Goal: Communication & Community: Answer question/provide support

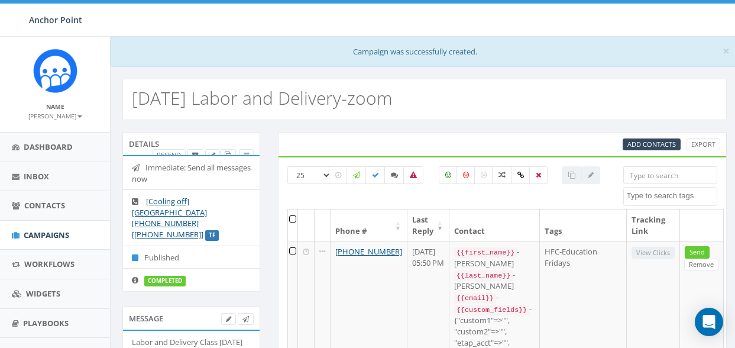
select select
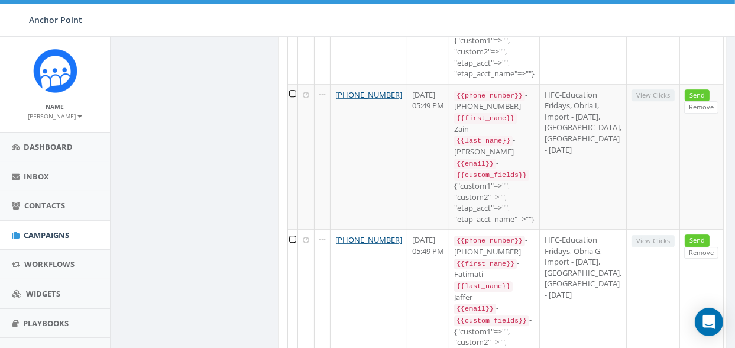
scroll to position [2699, 0]
click at [38, 178] on span "Inbox" at bounding box center [36, 176] width 25 height 11
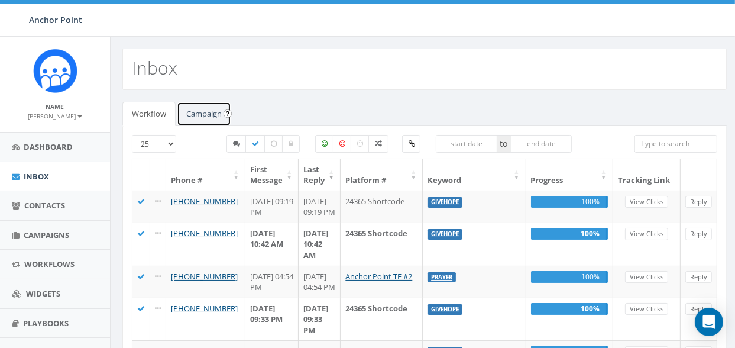
click at [199, 111] on link "Campaign" at bounding box center [204, 114] width 54 height 24
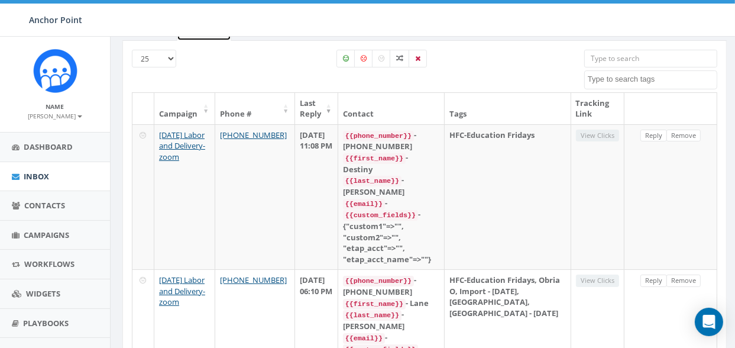
scroll to position [98, 0]
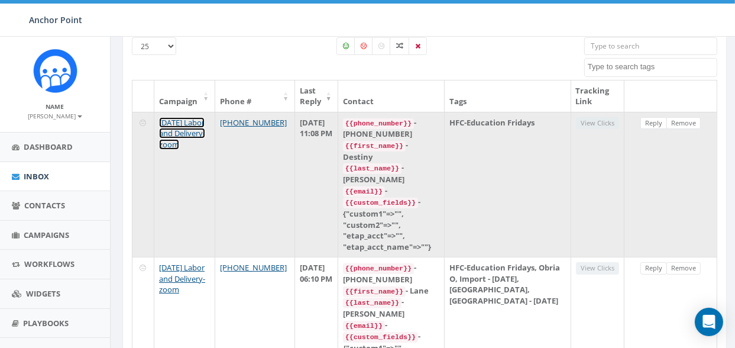
click at [182, 126] on link "Aug 27 Labor and Delivery-zoom" at bounding box center [182, 133] width 46 height 33
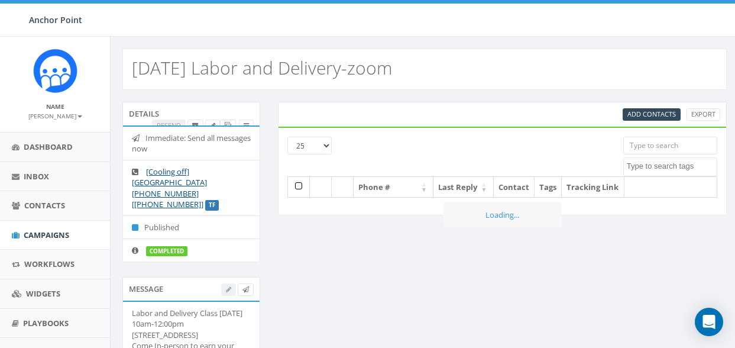
select select
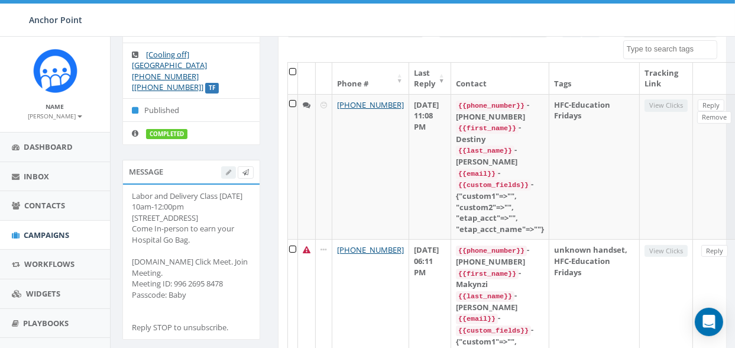
scroll to position [113, 0]
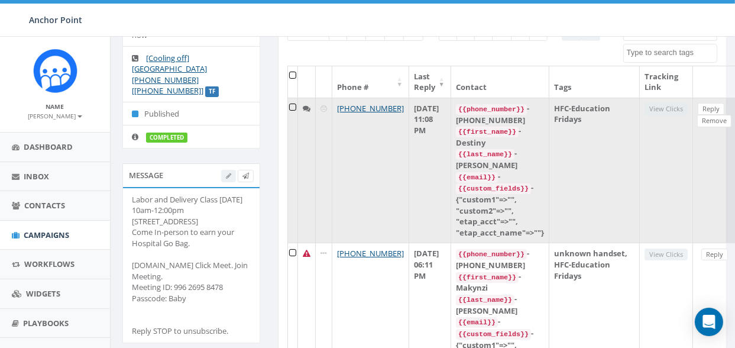
click at [693, 189] on td "Reply Remove" at bounding box center [715, 170] width 44 height 145
click at [698, 103] on link "Reply" at bounding box center [711, 109] width 27 height 12
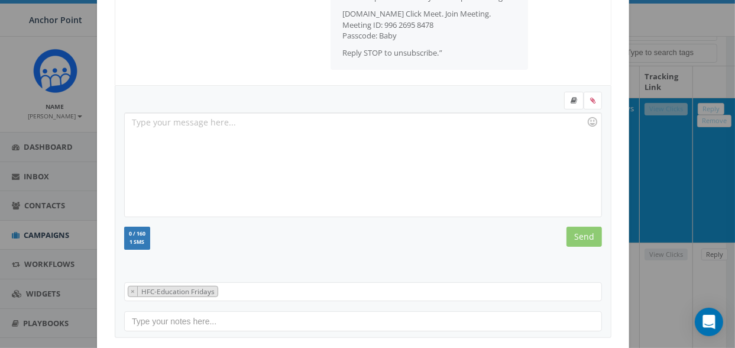
scroll to position [242, 0]
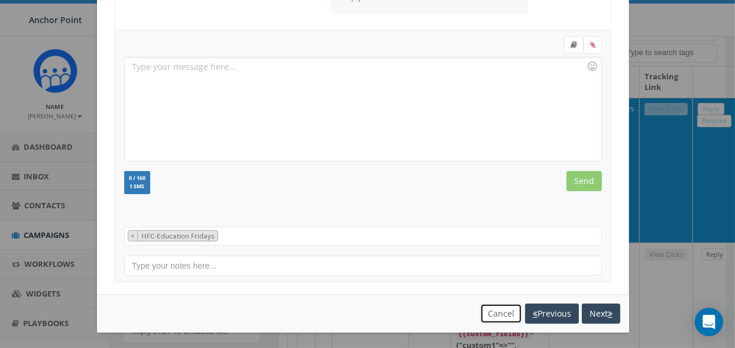
click at [493, 310] on button "Cancel" at bounding box center [501, 313] width 42 height 20
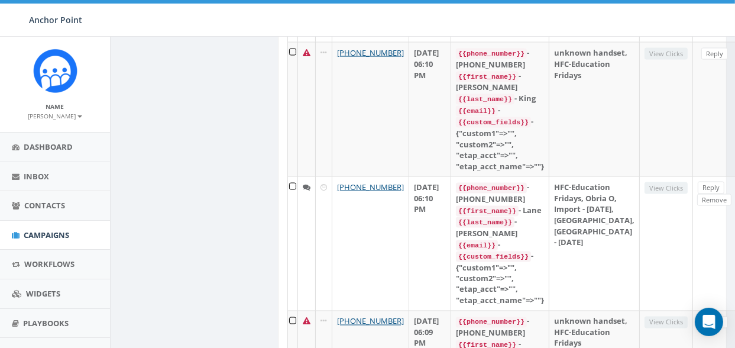
scroll to position [1568, 0]
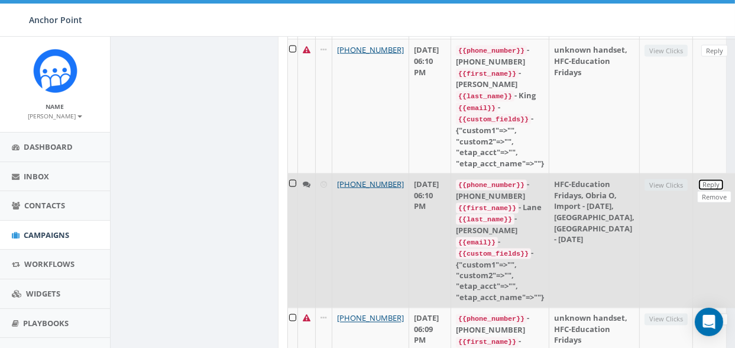
click at [698, 179] on link "Reply" at bounding box center [711, 185] width 27 height 12
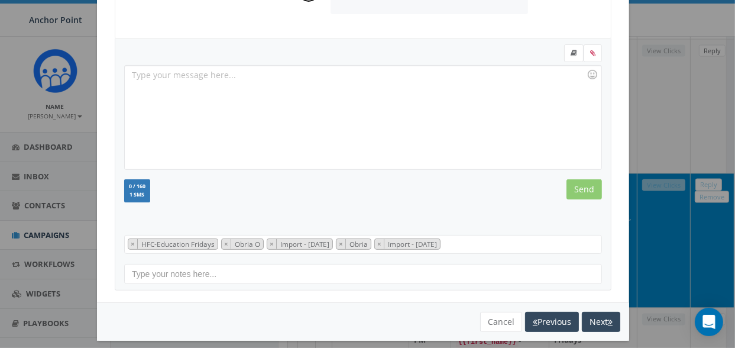
scroll to position [242, 0]
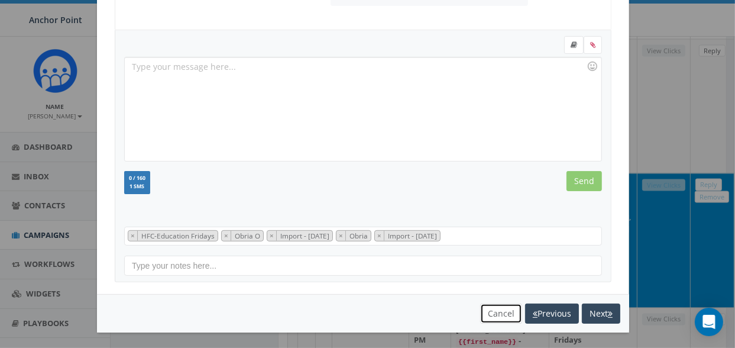
click at [499, 304] on button "Cancel" at bounding box center [501, 313] width 42 height 20
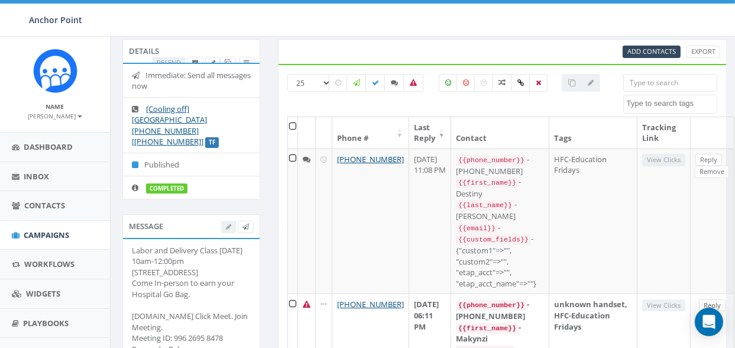
scroll to position [0, 0]
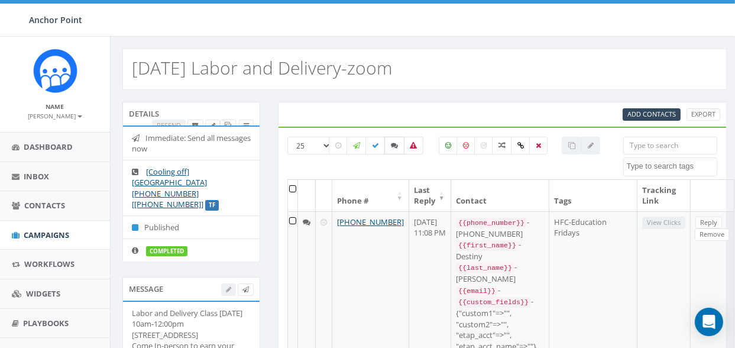
click at [391, 145] on icon at bounding box center [394, 145] width 7 height 7
checkbox input "true"
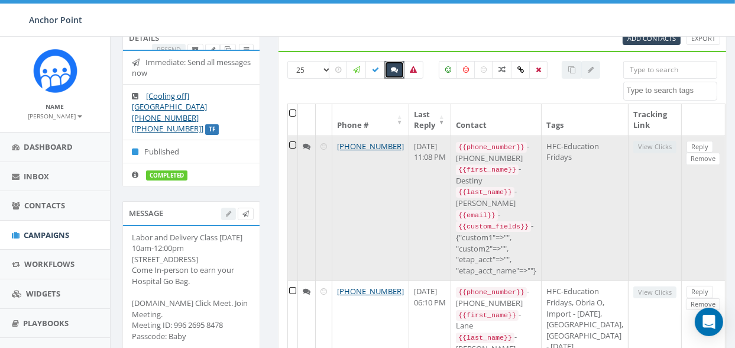
scroll to position [75, 0]
click at [686, 148] on link "Reply" at bounding box center [699, 147] width 27 height 12
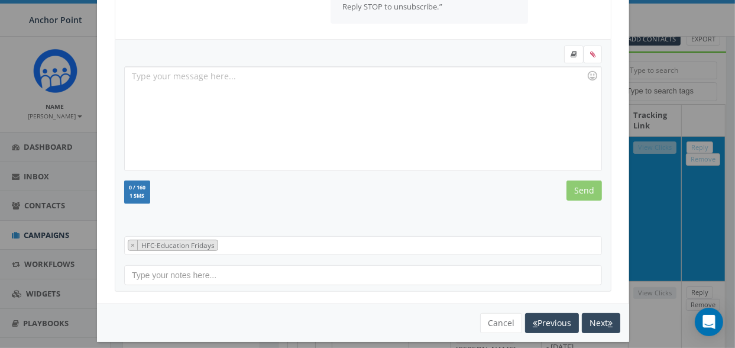
scroll to position [242, 0]
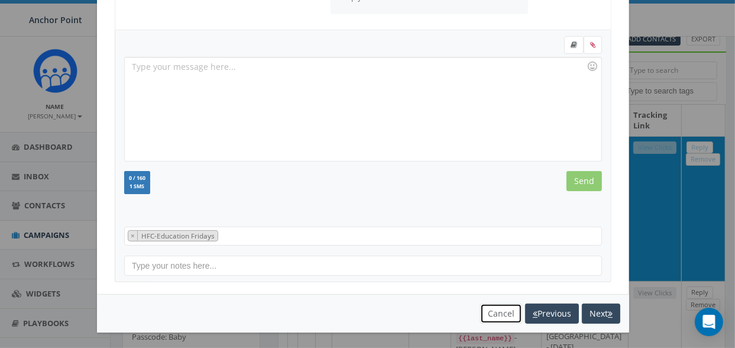
click at [490, 309] on button "Cancel" at bounding box center [501, 313] width 42 height 20
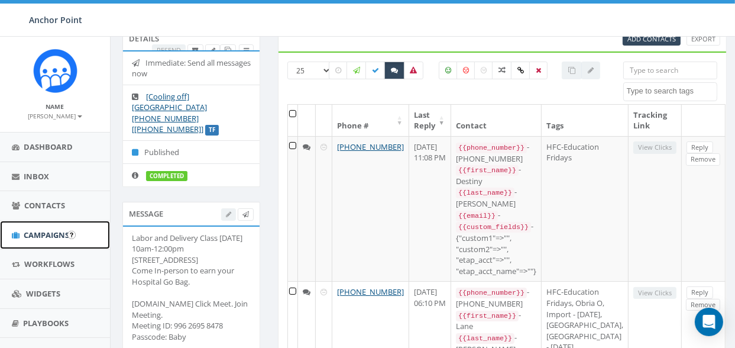
click at [66, 236] on span "Campaigns" at bounding box center [47, 234] width 46 height 11
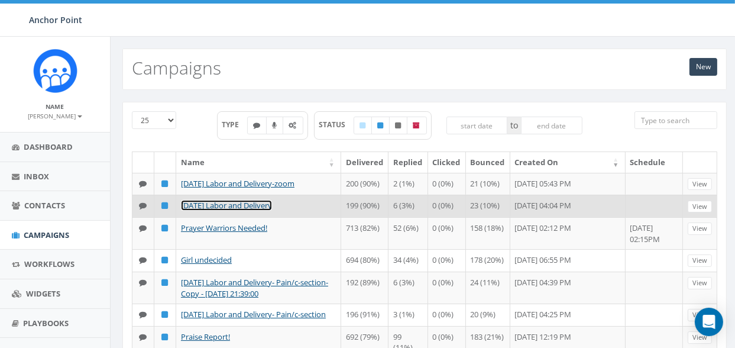
click at [257, 205] on link "[DATE] Labor and Delivery" at bounding box center [226, 205] width 91 height 11
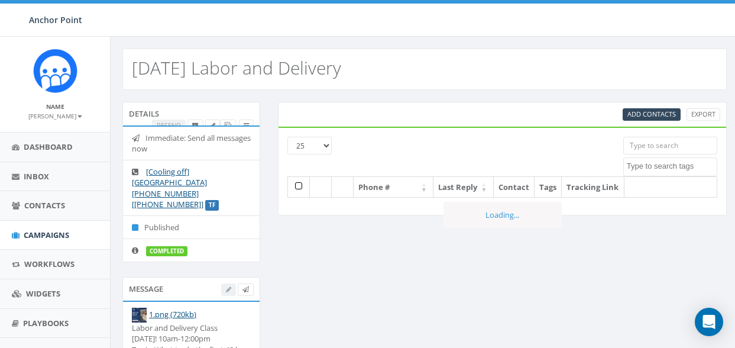
select select
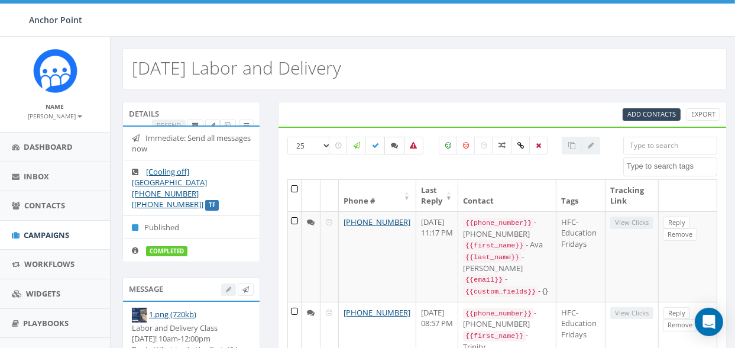
click at [392, 144] on icon at bounding box center [394, 145] width 7 height 7
checkbox input "true"
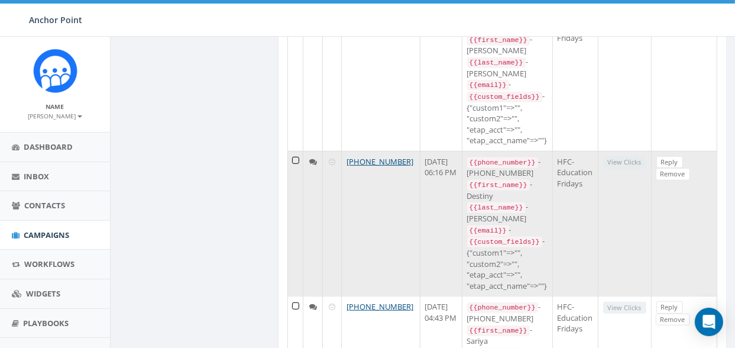
scroll to position [589, 0]
